Goal: Find specific page/section: Find specific page/section

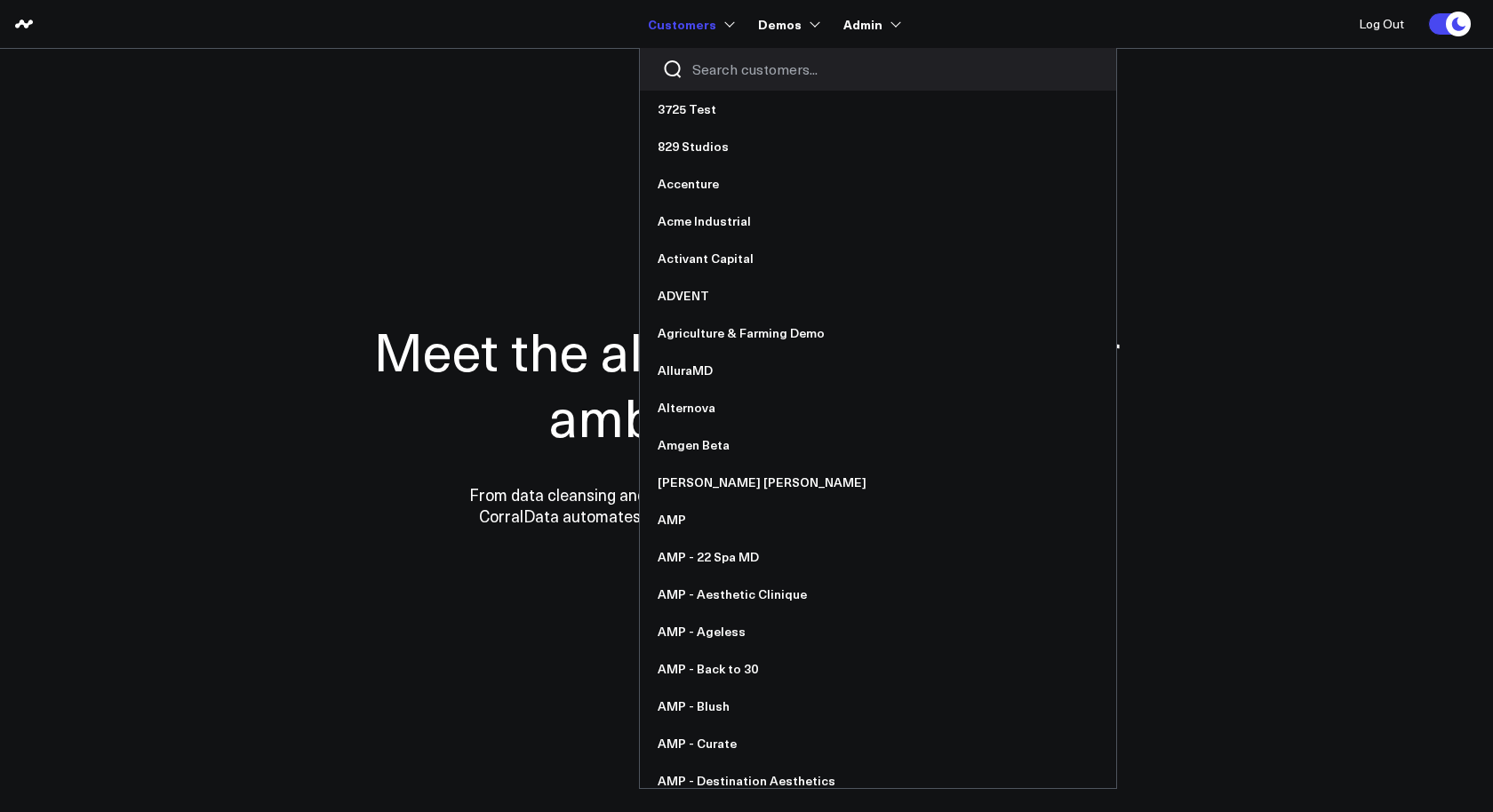
click at [718, 77] on input "Search customers input" at bounding box center [893, 70] width 401 height 20
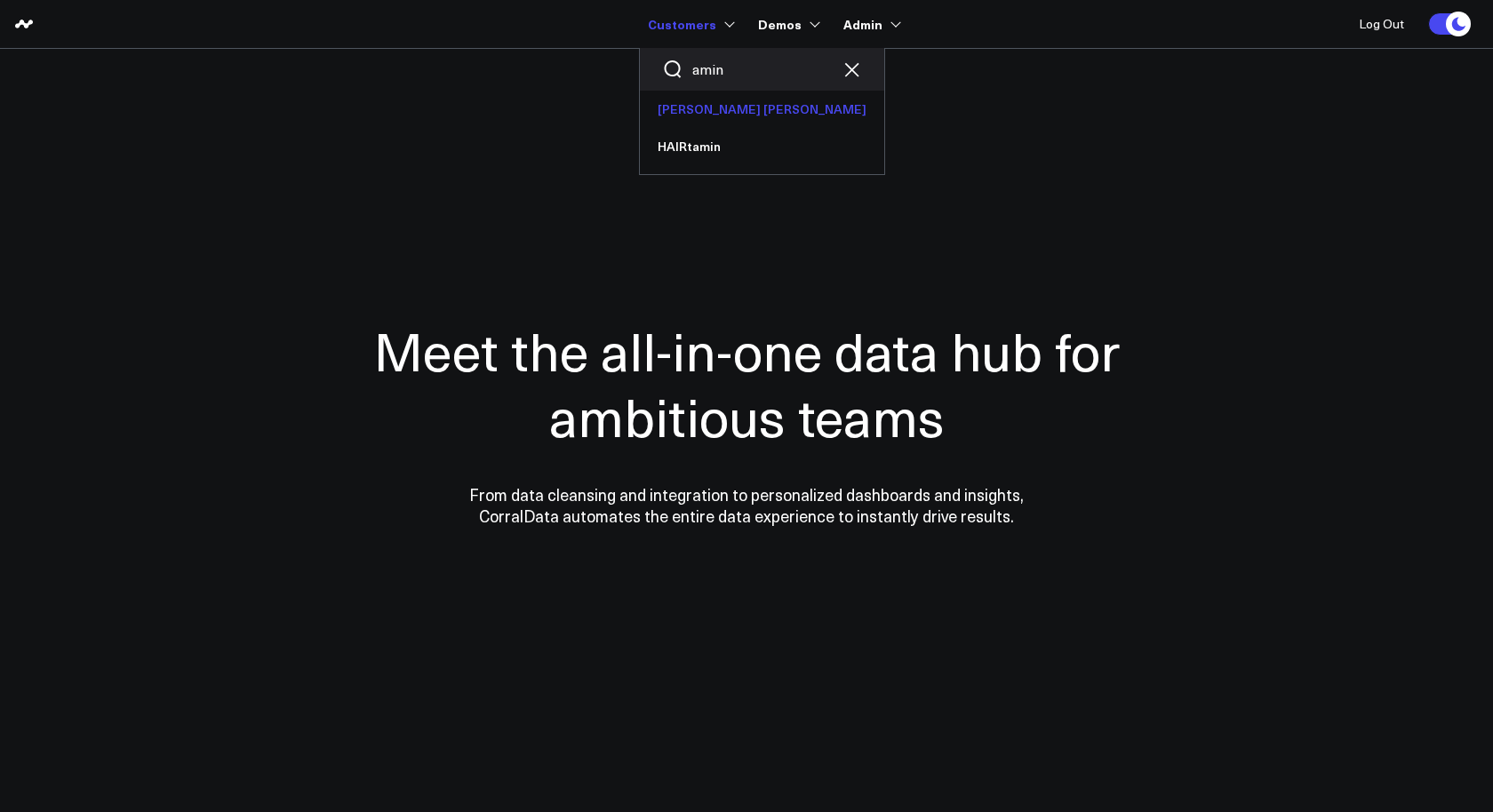
type input "amin"
click at [699, 112] on link "[PERSON_NAME] [PERSON_NAME]" at bounding box center [762, 108] width 244 height 37
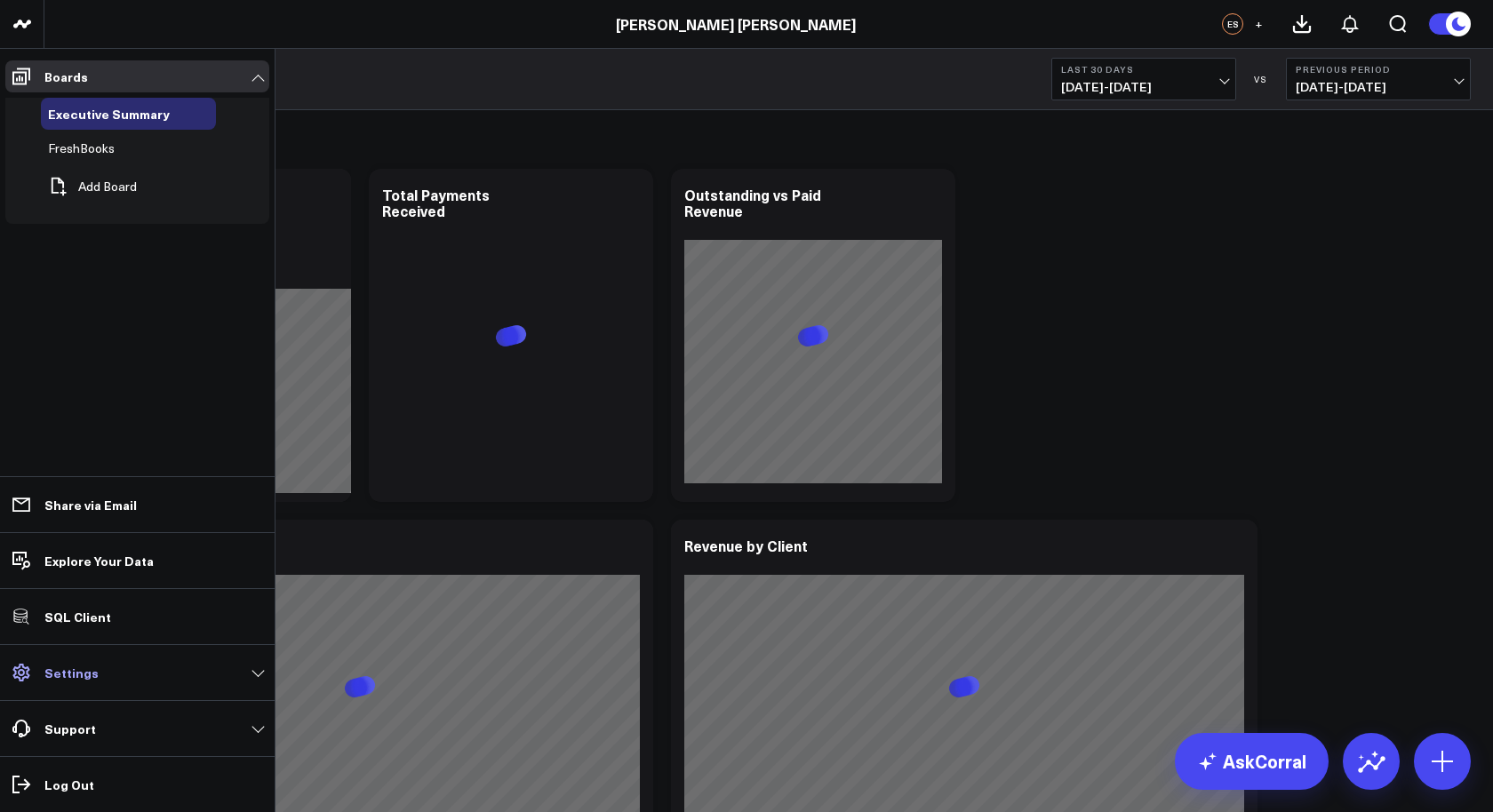
click at [56, 671] on p "Settings" at bounding box center [71, 673] width 54 height 14
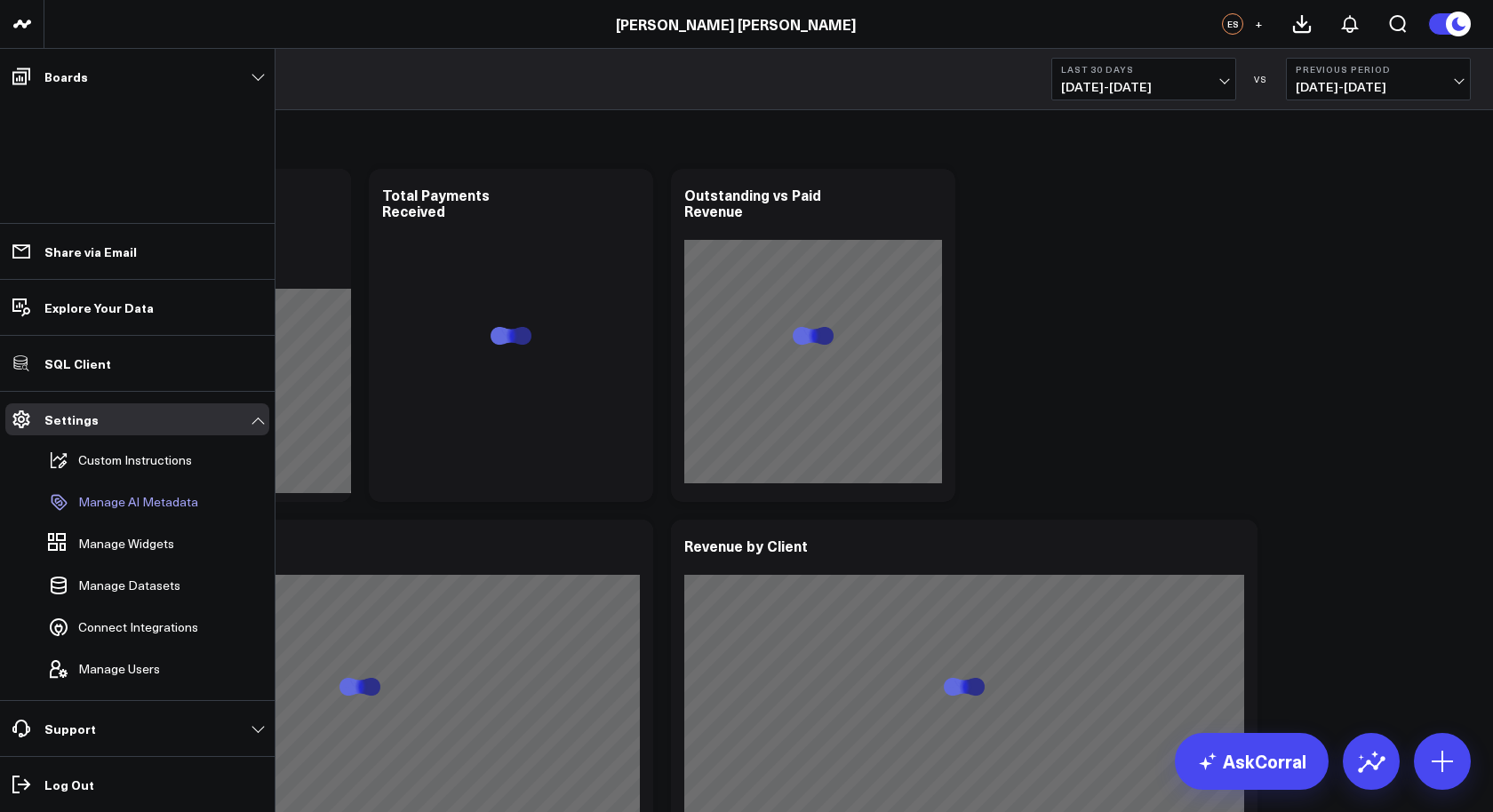
click at [136, 509] on p "Manage AI Metadata" at bounding box center [138, 502] width 120 height 14
